Goal: Task Accomplishment & Management: Manage account settings

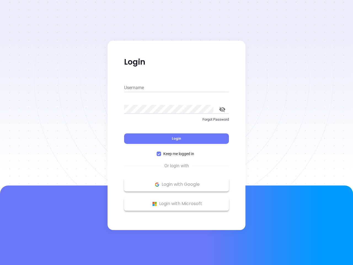
click at [176, 132] on div "Login" at bounding box center [176, 135] width 105 height 17
click at [176, 88] on input "Username" at bounding box center [176, 87] width 105 height 9
click at [222, 109] on icon "toggle password visibility" at bounding box center [222, 109] width 6 height 5
click at [176, 138] on span "Login" at bounding box center [176, 138] width 9 height 5
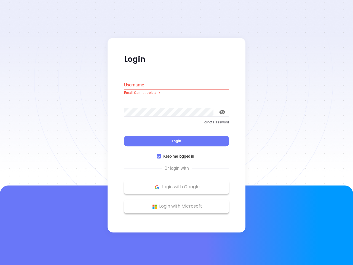
click at [176, 154] on span "Keep me logged in" at bounding box center [178, 156] width 35 height 6
click at [161, 154] on input "Keep me logged in" at bounding box center [159, 156] width 4 height 4
checkbox input "false"
click at [176, 184] on p "Login with Google" at bounding box center [176, 187] width 99 height 8
click at [176, 203] on p "Login with Microsoft" at bounding box center [176, 206] width 99 height 8
